Goal: Information Seeking & Learning: Learn about a topic

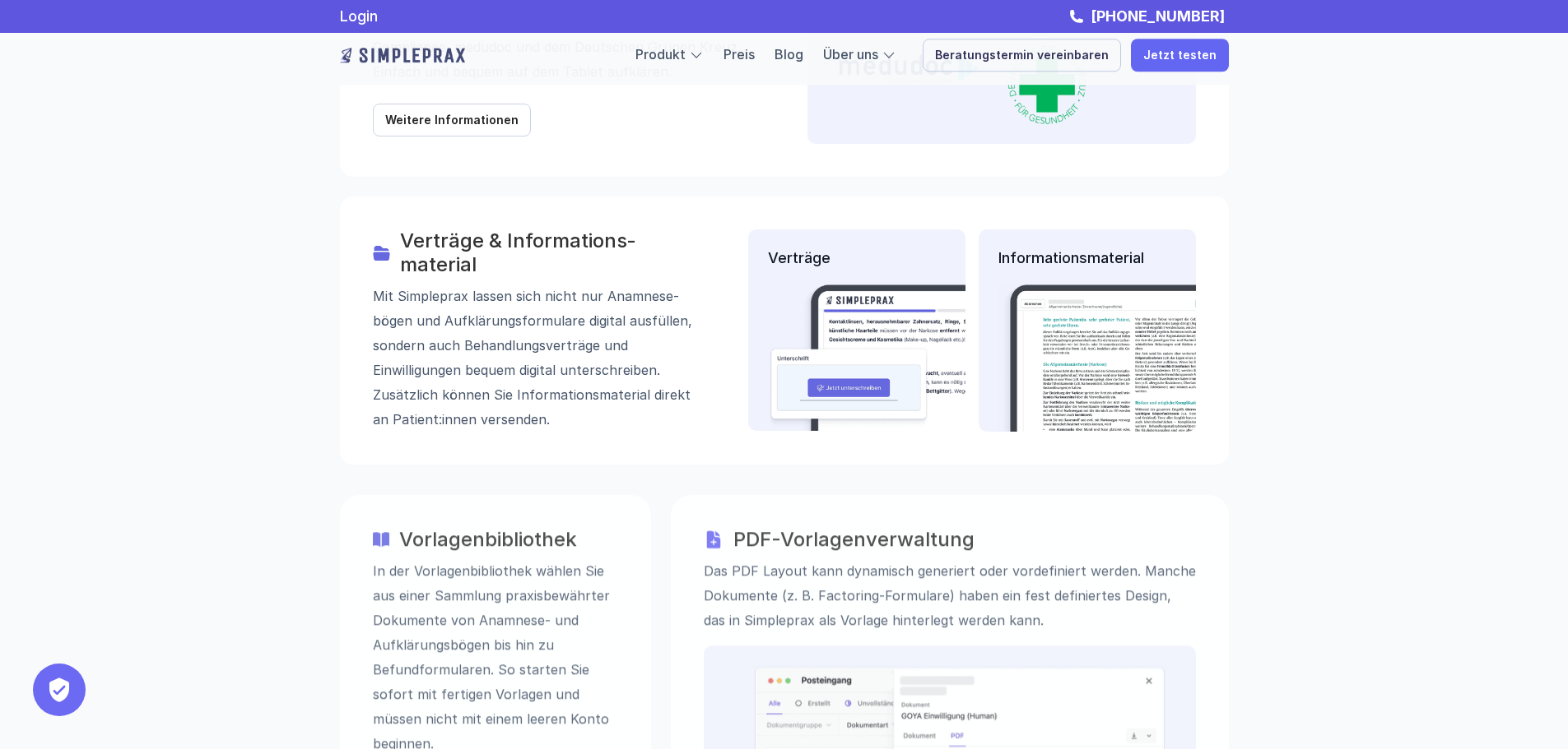
scroll to position [2056, 0]
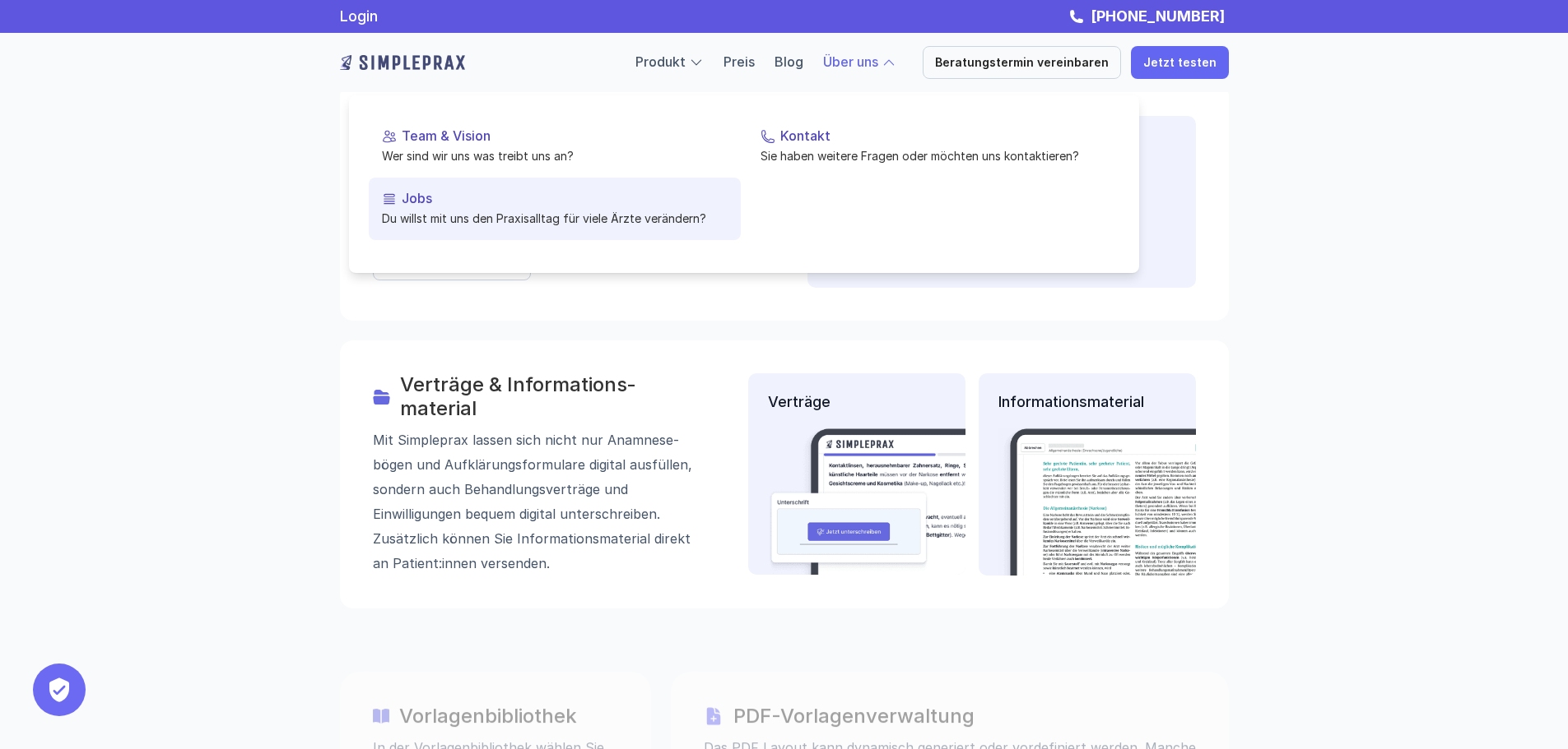
click at [401, 194] on div "Jobs" at bounding box center [555, 198] width 346 height 15
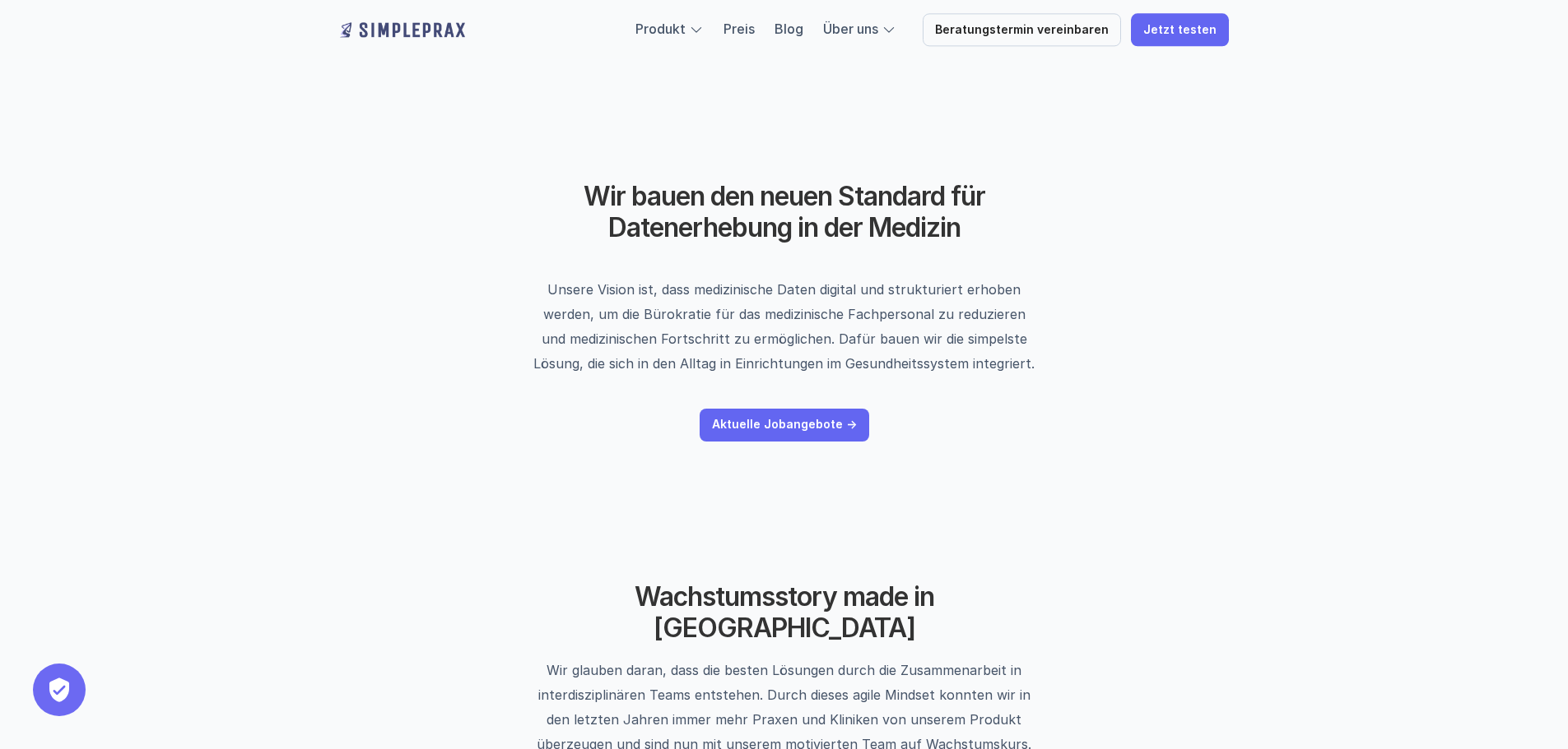
drag, startPoint x: 1204, startPoint y: 426, endPoint x: 768, endPoint y: 142, distance: 520.3
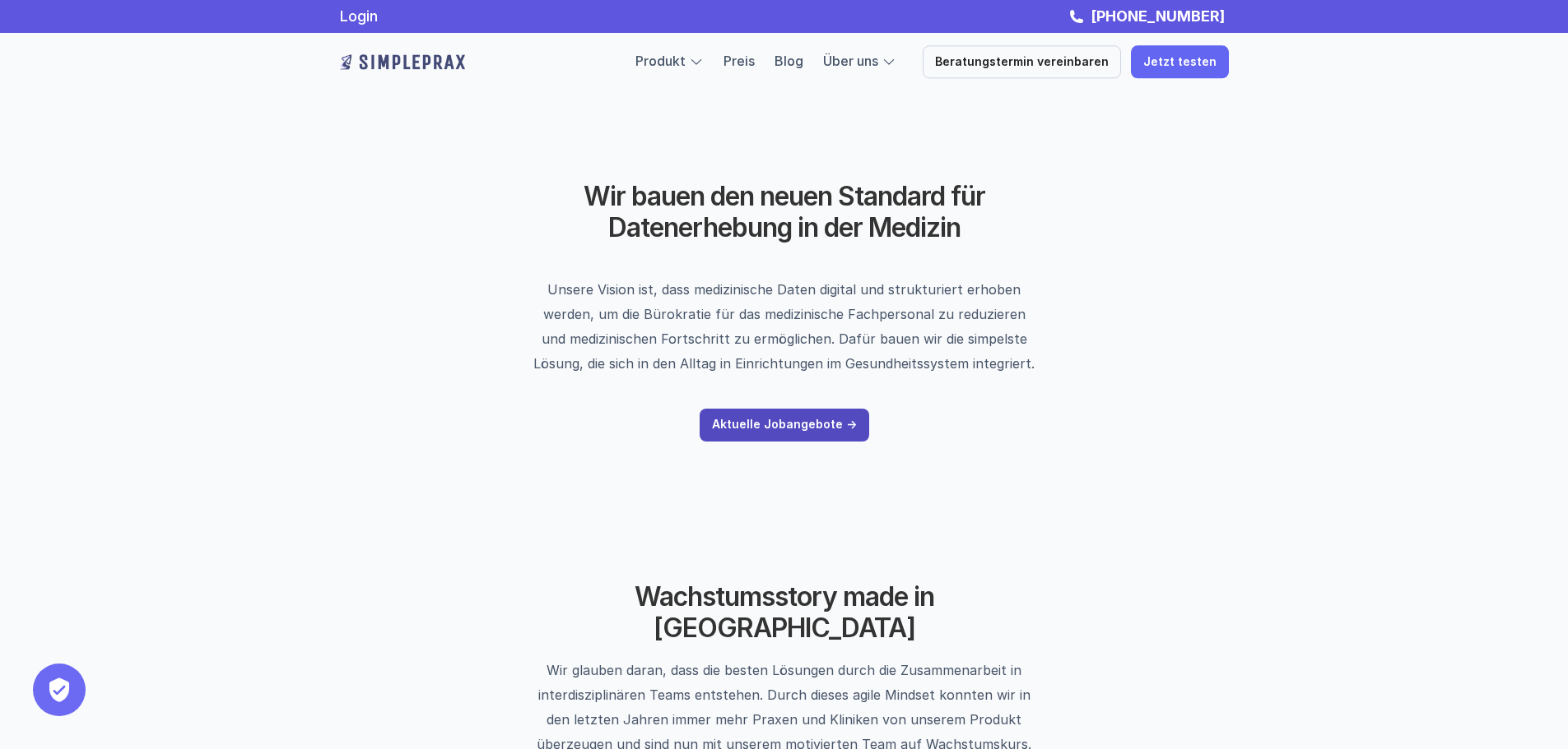
click at [786, 426] on p "Aktuelle Jobangebote ->" at bounding box center [784, 425] width 145 height 14
click at [910, 261] on header "Wir bauen den neuen Standard für Datenerhebung in der Medizin Unsere Vision ist…" at bounding box center [784, 311] width 988 height 426
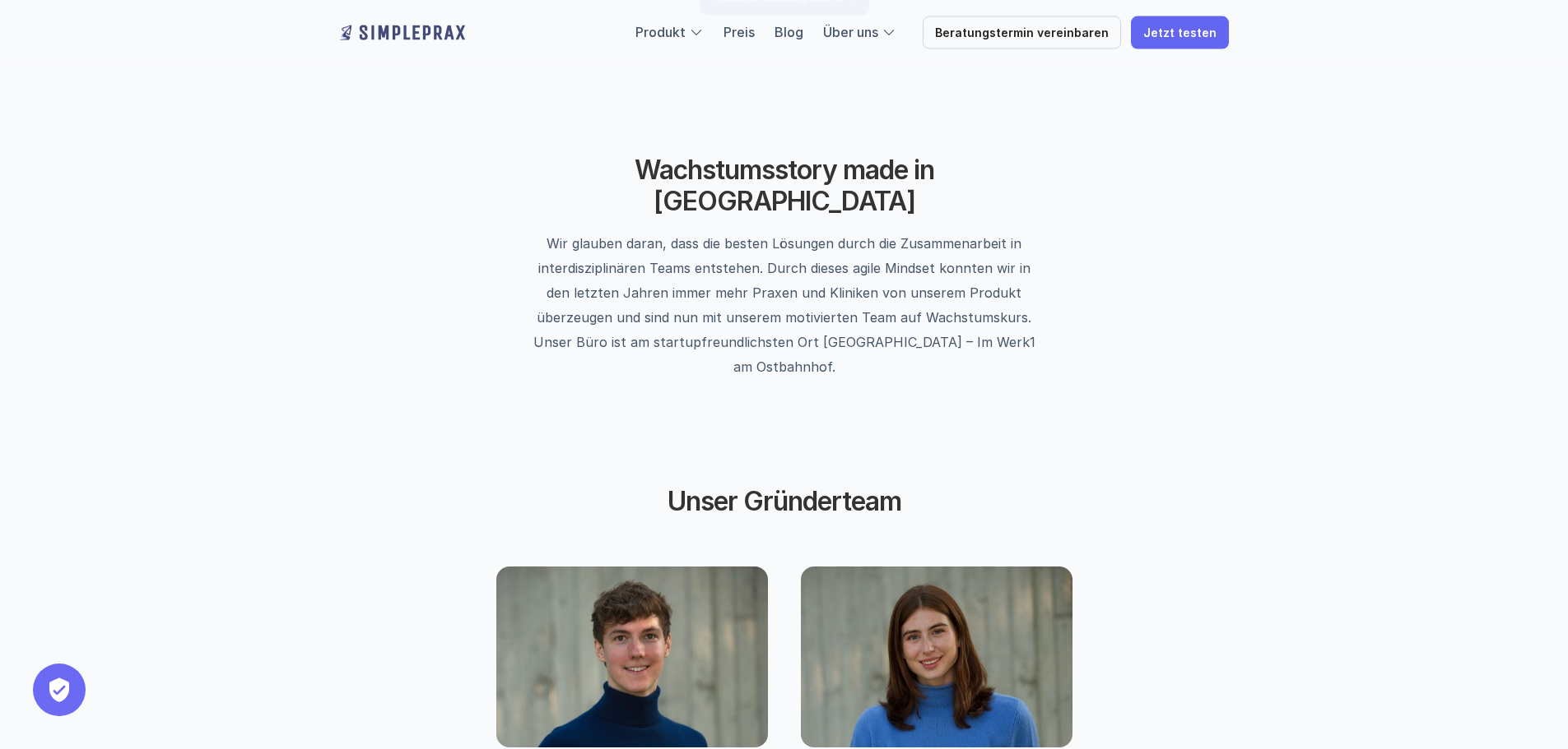
scroll to position [740, 0]
